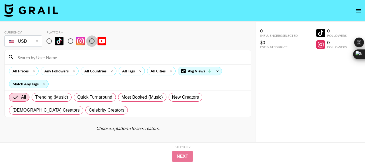
click at [92, 40] on input "radio" at bounding box center [91, 40] width 11 height 11
radio input "true"
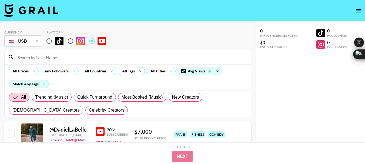
click at [50, 56] on input at bounding box center [130, 57] width 233 height 9
paste input "@ManCarryingThing"
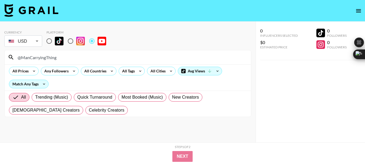
type input "@ManCarryingThing"
click at [36, 59] on input "@ManCarryingThing" at bounding box center [130, 57] width 233 height 9
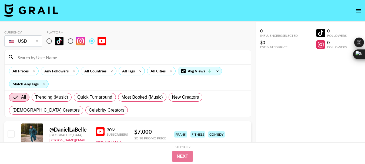
paste input "@susannahfriesenofficial"
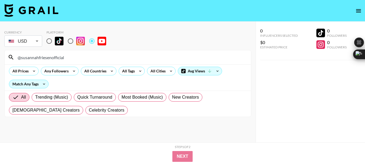
type input "@susannahfriesenofficial"
click at [41, 56] on input "@susannahfriesenofficial" at bounding box center [130, 57] width 233 height 9
click at [41, 57] on input "@susannahfriesenofficial" at bounding box center [130, 57] width 233 height 9
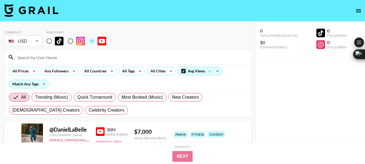
paste input "@UnpoeticJustice"
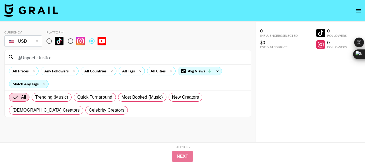
type input "@UnpoeticJustice"
click at [36, 57] on input "@UnpoeticJustice" at bounding box center [130, 57] width 233 height 9
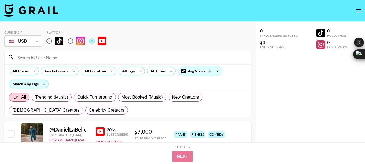
paste input "@itsthecooks"
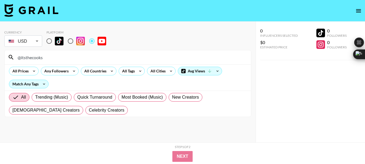
type input "@itsthecooks"
click at [32, 57] on input "@itsthecooks" at bounding box center [130, 57] width 233 height 9
click at [31, 57] on input "@itsthecooks" at bounding box center [130, 57] width 233 height 9
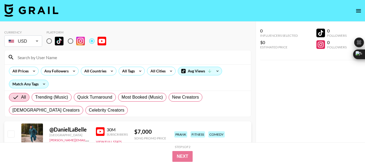
paste input "@reeceandray"
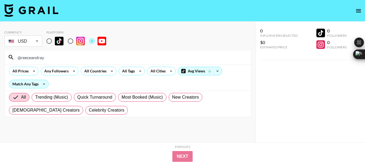
type input "@reeceandray"
click at [30, 58] on input "@reeceandray" at bounding box center [130, 57] width 233 height 9
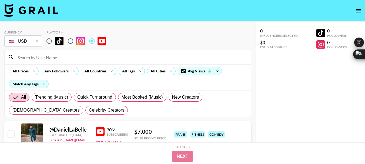
paste input "@MadisynBrown"
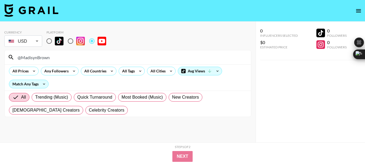
type input "@MadisynBrown"
click at [32, 58] on input "@MadisynBrown" at bounding box center [130, 57] width 233 height 9
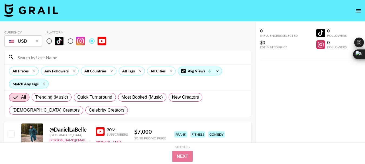
paste input "@vlogbrothers"
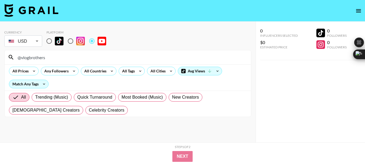
type input "@vlogbrothers"
click at [35, 57] on input "@vlogbrothers" at bounding box center [130, 57] width 233 height 9
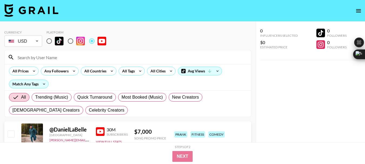
paste input "@RyanGeorge"
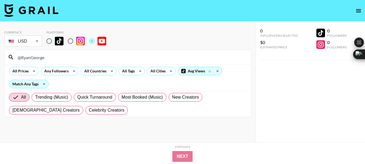
type input "@RyanGeorge"
click at [36, 57] on input "@RyanGeorge" at bounding box center [130, 57] width 233 height 9
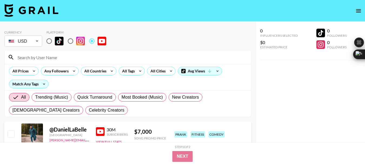
paste input "@RudyAyoub"
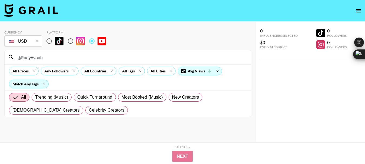
type input "@RudyAyoub"
click at [29, 58] on input "@RudyAyoub" at bounding box center [130, 57] width 233 height 9
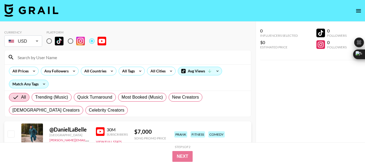
paste input "@FamiliaDiamond"
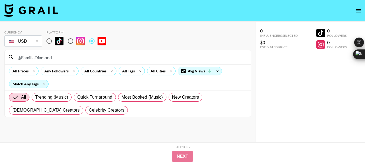
type input "@FamiliaDiamond"
click at [43, 58] on input "@FamiliaDiamond" at bounding box center [130, 57] width 233 height 9
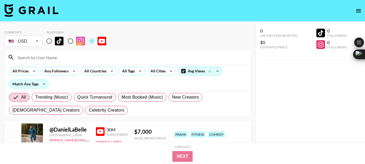
paste input "@TeachersOffDutyPodcast"
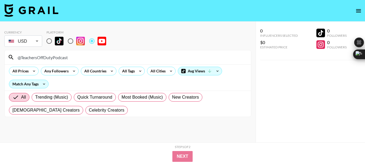
type input "@TeachersOffDutyPodcast"
click at [39, 57] on input "@TeachersOffDutyPodcast" at bounding box center [130, 57] width 233 height 9
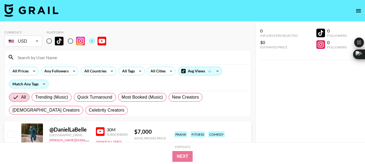
paste input "@ellarene"
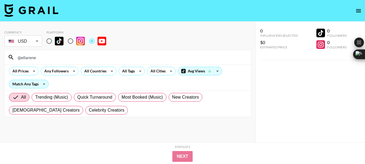
type input "@ellarene"
click at [27, 56] on input "@ellarene" at bounding box center [130, 57] width 233 height 9
click at [26, 56] on input "@ellarene" at bounding box center [130, 57] width 233 height 9
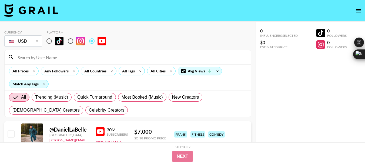
paste input "@CrazyCae"
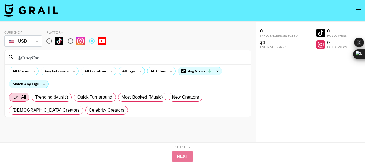
type input "@CrazyCae"
click at [26, 58] on input "@CrazyCae" at bounding box center [130, 57] width 233 height 9
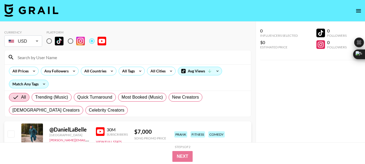
paste input "@AbbieEmmons"
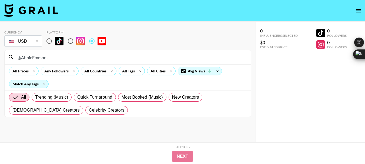
type input "@AbbieEmmons"
click at [33, 58] on input "@AbbieEmmons" at bounding box center [130, 57] width 233 height 9
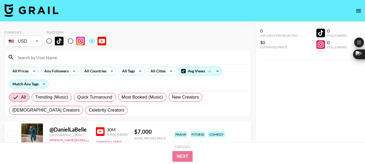
paste input "@WriterBrandonMcNulty"
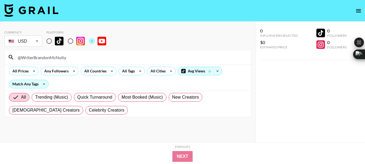
type input "@WriterBrandonMcNulty"
click at [46, 58] on input "@WriterBrandonMcNulty" at bounding box center [130, 57] width 233 height 9
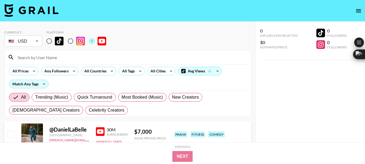
paste input "@Bookfox"
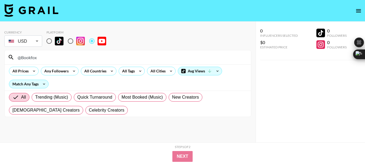
type input "@Bookfox"
click at [36, 58] on input "@Bookfox" at bounding box center [130, 57] width 233 height 9
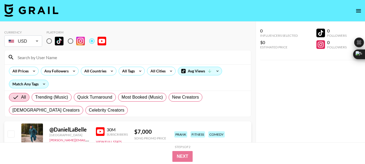
paste input "@AlyssaMatesic"
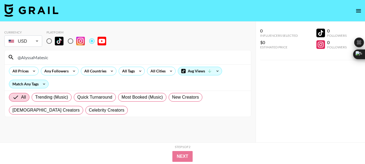
type input "@AlyssaMatesic"
click at [35, 58] on input "@AlyssaMatesic" at bounding box center [130, 57] width 233 height 9
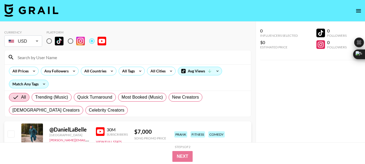
paste input "@FasTrackIELTS"
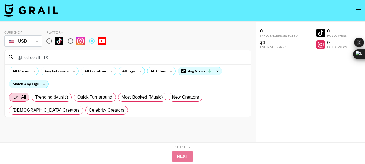
click at [39, 56] on input "@FasTrackIELTS" at bounding box center [130, 57] width 233 height 9
click at [38, 56] on input "@FasTrackIELTS" at bounding box center [130, 57] width 233 height 9
type input "@FasTracIELTS"
click at [39, 55] on input "@FasTracIELTS" at bounding box center [130, 57] width 233 height 9
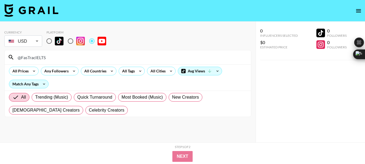
click at [39, 55] on input "@FasTracIELTS" at bounding box center [130, 57] width 233 height 9
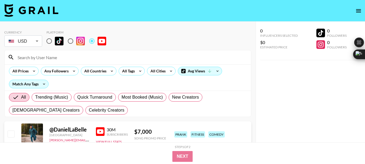
paste input "@Ieltsadvantage"
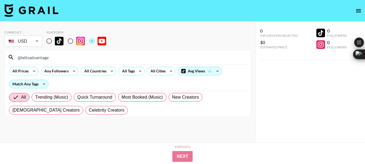
type input "@Ieltsadvantage"
click at [38, 54] on input "@Ieltsadvantage" at bounding box center [130, 57] width 233 height 9
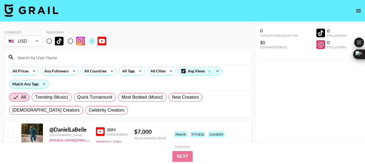
paste input "@BrandSanderson"
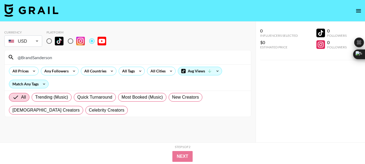
type input "@BrandSanderson"
click at [40, 60] on input "@BrandSanderson" at bounding box center [130, 57] width 233 height 9
click at [40, 59] on input "@BrandSanderson" at bounding box center [130, 57] width 233 height 9
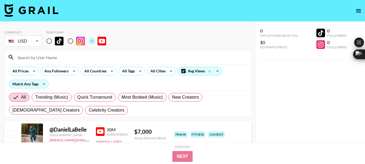
paste input "@FlourishedHope"
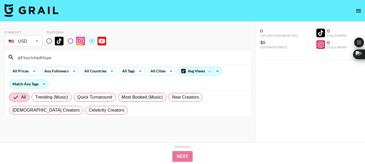
type input "@FlourishedHope"
click at [33, 59] on input "@FlourishedHope" at bounding box center [130, 57] width 233 height 9
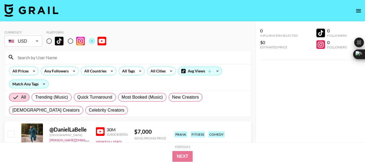
paste input "@TimRunia"
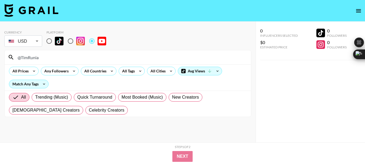
type input "@TimRunia"
click at [34, 58] on input "@TimRunia" at bounding box center [130, 57] width 233 height 9
click at [32, 58] on input "@TimRunia" at bounding box center [130, 57] width 233 height 9
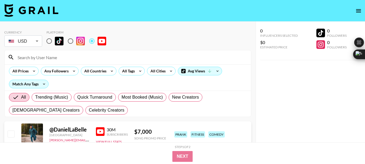
paste input "@ceocast"
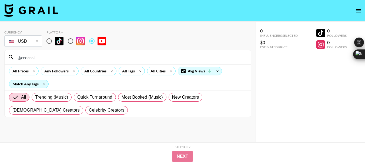
type input "@ceocast"
click at [34, 58] on input "@ceocast" at bounding box center [130, 57] width 233 height 9
click at [33, 58] on input "@ceocast" at bounding box center [130, 57] width 233 height 9
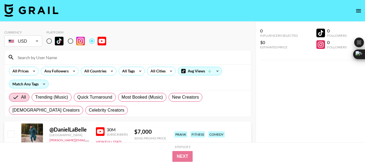
paste input "@CatholicTalkShow"
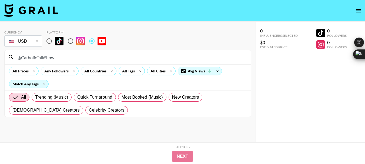
type input "@CatholicTalkShow"
click at [44, 61] on input "@CatholicTalkShow" at bounding box center [130, 57] width 233 height 9
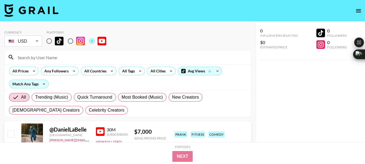
paste input "@CarEdge"
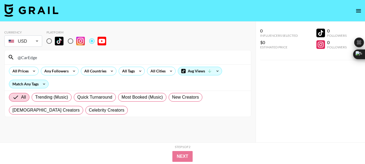
type input "@CarEdge"
click at [27, 58] on input "@CarEdge" at bounding box center [130, 57] width 233 height 9
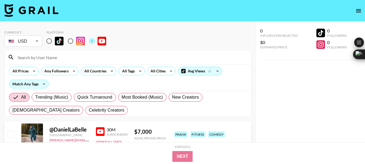
paste input "@TheCarGuyOnline"
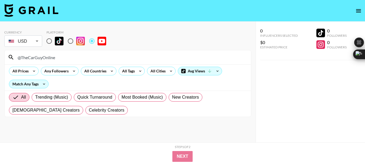
type input "@TheCarGuyOnline"
click at [48, 59] on input "@TheCarGuyOnline" at bounding box center [130, 57] width 233 height 9
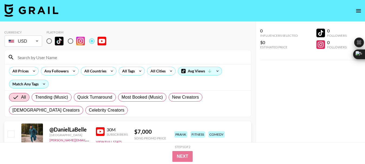
paste input "@thefinancialfreedomgirl"
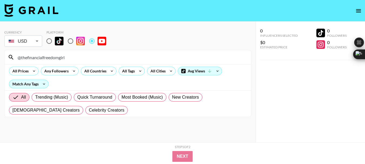
type input "@thefinancialfreedomgirl"
click at [54, 54] on input "@thefinancialfreedomgirl" at bounding box center [130, 57] width 233 height 9
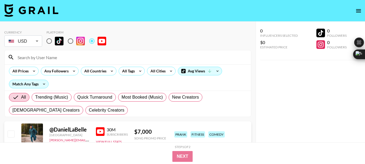
paste input "@FranklyBuilt"
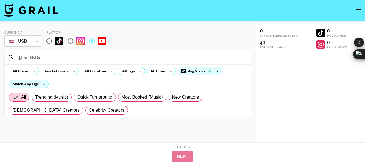
type input "@FranklyBuilt"
click at [37, 57] on input "@FranklyBuilt" at bounding box center [130, 57] width 233 height 9
click at [36, 57] on input "@FranklyBuilt" at bounding box center [130, 57] width 233 height 9
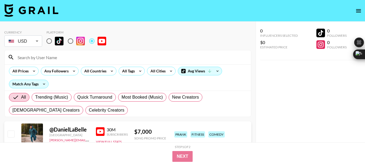
paste input "@JJShankles"
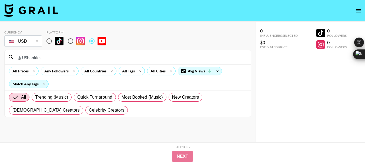
type input "@JJShankles"
